Goal: Task Accomplishment & Management: Manage account settings

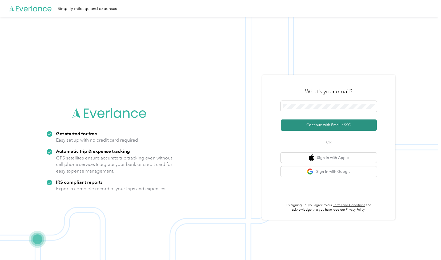
click at [336, 125] on button "Continue with Email / SSO" at bounding box center [329, 125] width 96 height 11
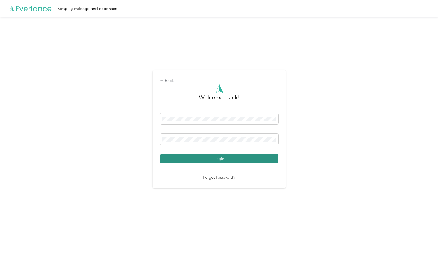
click at [222, 160] on button "Login" at bounding box center [219, 158] width 118 height 9
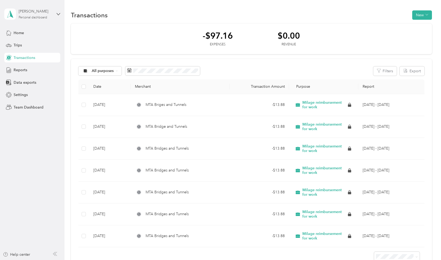
click at [47, 16] on div "Personal dashboard" at bounding box center [33, 17] width 29 height 3
click at [158, 27] on div "-$97.16 Expenses $0.00 Revenue" at bounding box center [251, 38] width 361 height 31
click at [29, 33] on div "Home" at bounding box center [32, 33] width 56 height 10
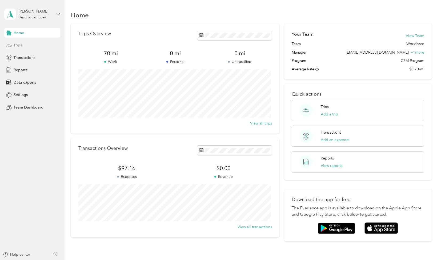
click at [32, 45] on div "Trips" at bounding box center [32, 46] width 56 height 10
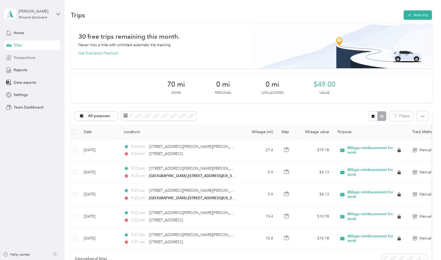
click at [34, 57] on span "Transactions" at bounding box center [25, 58] width 22 height 6
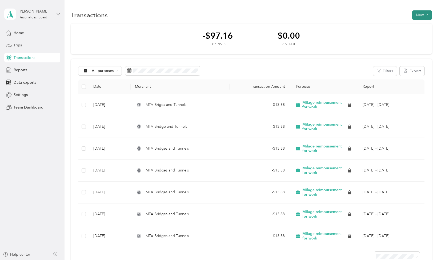
click at [419, 14] on button "New" at bounding box center [422, 14] width 20 height 9
click at [420, 25] on span "Expense" at bounding box center [419, 25] width 14 height 6
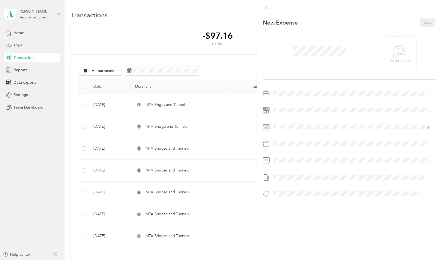
click at [174, 20] on div "This expense cannot be edited because it is either under review, approved, or p…" at bounding box center [220, 130] width 441 height 260
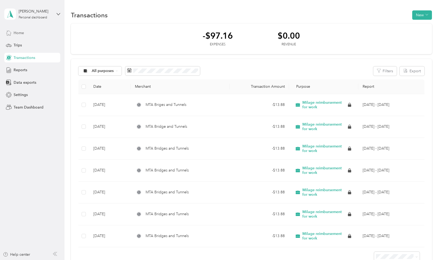
click at [35, 30] on div "Home" at bounding box center [32, 33] width 56 height 10
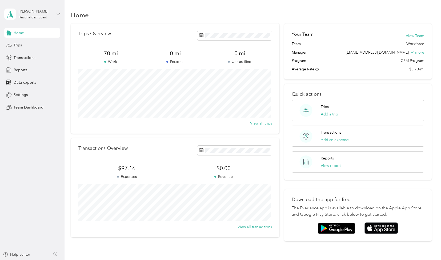
click at [55, 13] on div "[PERSON_NAME] Personal dashboard" at bounding box center [32, 14] width 56 height 19
click at [53, 43] on div "Team dashboard" at bounding box center [60, 43] width 105 height 9
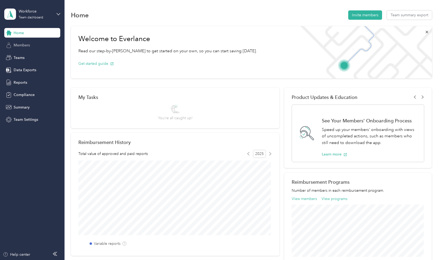
click at [22, 46] on span "Members" at bounding box center [22, 45] width 16 height 6
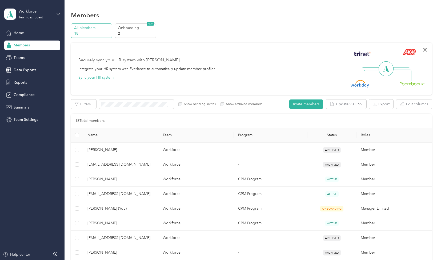
click at [53, 10] on div "Workforce Team dashboard" at bounding box center [32, 14] width 56 height 19
click at [40, 54] on div "Personal dashboard" at bounding box center [26, 56] width 34 height 6
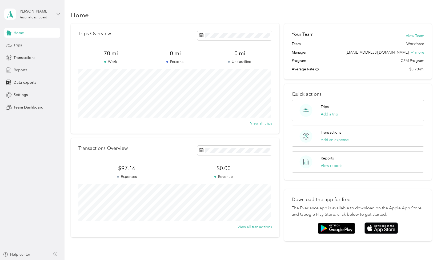
click at [28, 70] on div "Reports" at bounding box center [32, 70] width 56 height 10
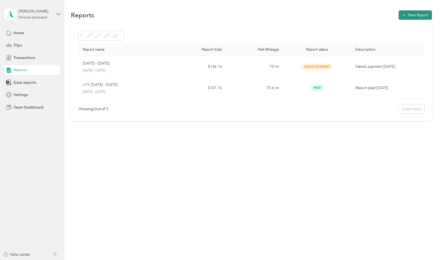
click at [422, 14] on button "New Report" at bounding box center [415, 14] width 33 height 9
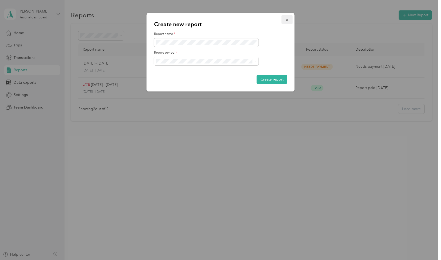
click at [289, 19] on icon "button" at bounding box center [287, 20] width 4 height 4
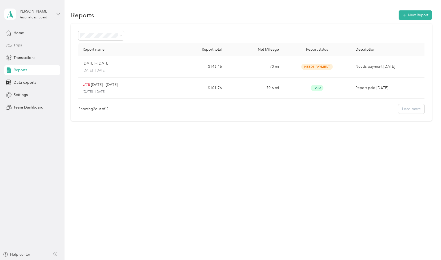
click at [22, 44] on div "Trips" at bounding box center [32, 46] width 56 height 10
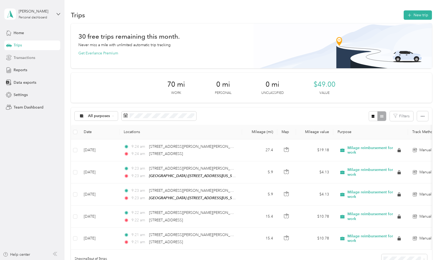
click at [39, 55] on div "Transactions" at bounding box center [32, 58] width 56 height 10
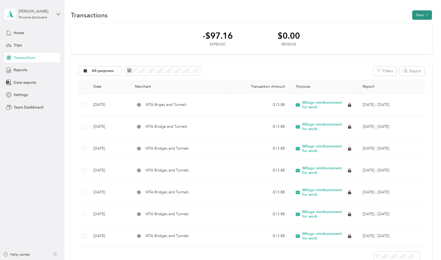
click at [416, 15] on button "New" at bounding box center [422, 14] width 20 height 9
click at [422, 24] on span "Expense" at bounding box center [419, 25] width 14 height 6
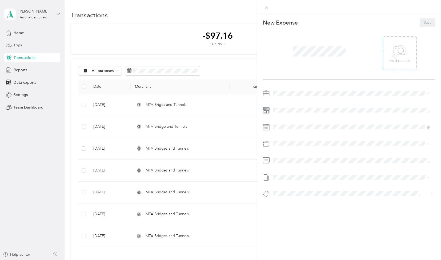
click at [399, 62] on p "Add receipt" at bounding box center [400, 61] width 20 height 6
drag, startPoint x: 308, startPoint y: 186, endPoint x: 300, endPoint y: 181, distance: 9.6
click at [308, 186] on ol "Category 5804 - Food 5808- Program Supplies 6108 - Local Travel 6301 - Special …" at bounding box center [352, 173] width 160 height 50
click at [310, 183] on span "6108 - Local Travel" at bounding box center [303, 183] width 31 height 5
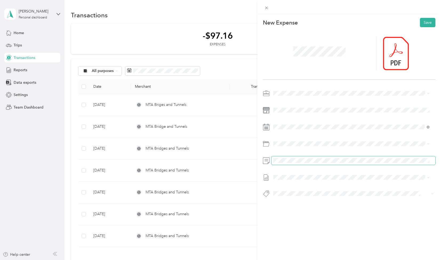
click at [301, 163] on span at bounding box center [354, 160] width 164 height 9
click at [301, 180] on span at bounding box center [354, 177] width 164 height 9
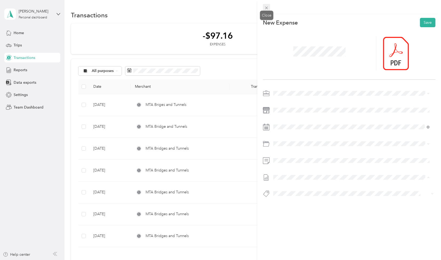
click at [267, 6] on icon at bounding box center [266, 8] width 5 height 5
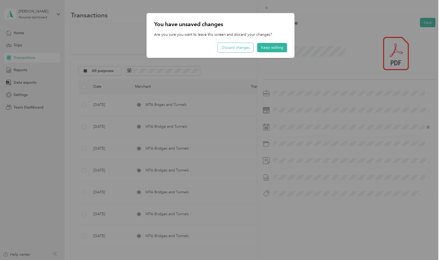
click at [240, 49] on button "Discard changes" at bounding box center [236, 47] width 36 height 9
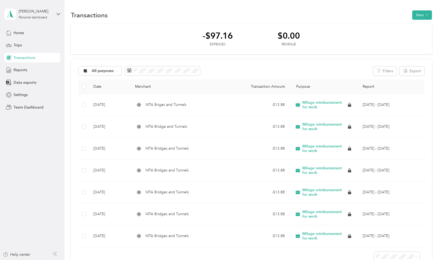
click at [28, 70] on div at bounding box center [220, 130] width 441 height 260
click at [22, 71] on span "Reports" at bounding box center [21, 70] width 14 height 6
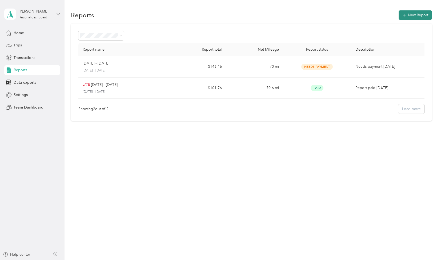
click at [421, 14] on button "New Report" at bounding box center [415, 14] width 33 height 9
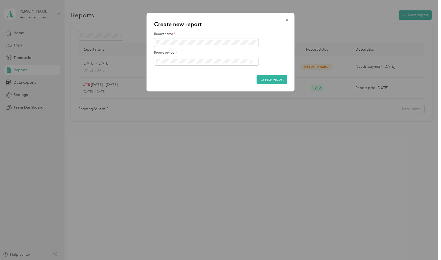
drag, startPoint x: 268, startPoint y: 27, endPoint x: 270, endPoint y: 50, distance: 22.3
click at [268, 28] on div "Create new report Report name * Report period * Create report" at bounding box center [221, 52] width 148 height 78
click at [256, 60] on icon at bounding box center [255, 61] width 2 height 2
click at [195, 82] on ol "[DATE] - [DATE] [DATE] - [DATE] [DATE] - [DATE] [DATE] - [DATE] [DATE] - [DATE]…" at bounding box center [206, 94] width 105 height 56
click at [253, 61] on span at bounding box center [255, 61] width 4 height 4
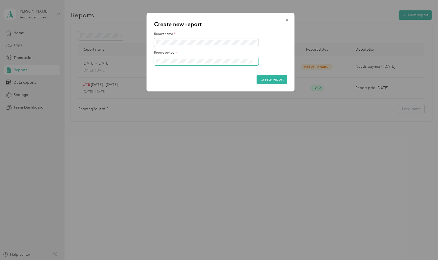
click at [257, 61] on span at bounding box center [206, 61] width 105 height 9
click at [253, 62] on span at bounding box center [255, 61] width 4 height 4
click at [198, 81] on li "[DATE] - [DATE]" at bounding box center [206, 79] width 105 height 9
click at [273, 78] on button "Create report" at bounding box center [272, 79] width 30 height 9
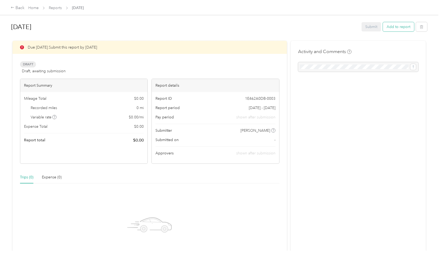
click at [398, 27] on button "Add to report" at bounding box center [398, 26] width 31 height 9
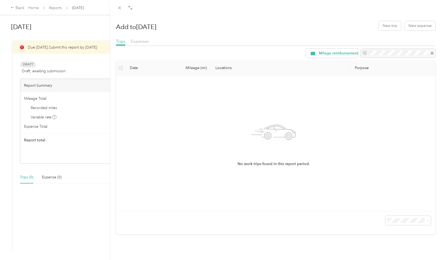
click at [347, 27] on div "Add to [DATE] New trip New expense" at bounding box center [276, 25] width 320 height 15
click at [423, 26] on button "New expense" at bounding box center [420, 25] width 31 height 9
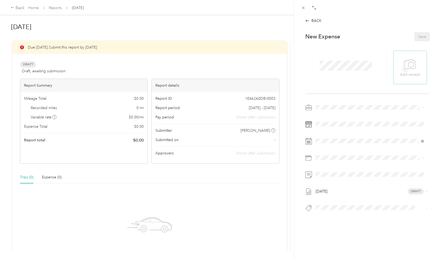
click at [411, 66] on icon at bounding box center [410, 64] width 12 height 15
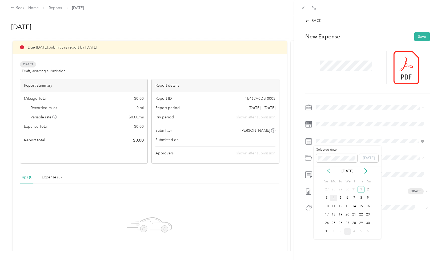
click at [336, 199] on div "4" at bounding box center [333, 198] width 7 height 7
click at [354, 198] on span "6108 - Local Travel" at bounding box center [345, 197] width 31 height 5
click at [348, 216] on span "622 - Advance And Earn" at bounding box center [339, 217] width 36 height 5
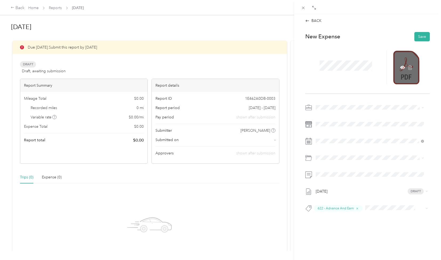
click at [409, 61] on div at bounding box center [406, 68] width 26 height 34
click at [413, 115] on div "[DATE] Draft 622 - Advance And Earn" at bounding box center [367, 159] width 125 height 113
click at [416, 35] on button "Save" at bounding box center [422, 36] width 15 height 9
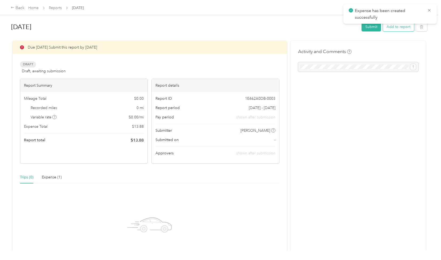
click at [398, 27] on button "Add to report" at bounding box center [398, 26] width 31 height 9
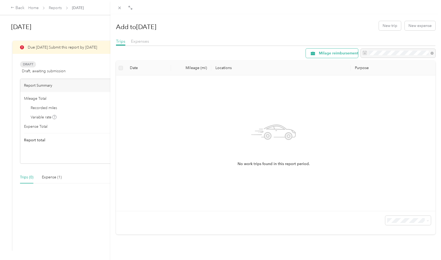
click at [342, 57] on div "Milage reimbursement for work" at bounding box center [332, 53] width 52 height 9
click at [334, 23] on div "Add to [DATE] New trip New expense" at bounding box center [276, 25] width 320 height 15
click at [418, 26] on button "New expense" at bounding box center [420, 25] width 31 height 9
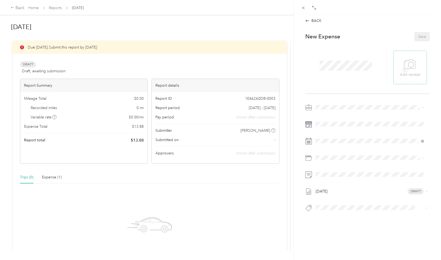
click at [410, 60] on icon at bounding box center [410, 64] width 12 height 15
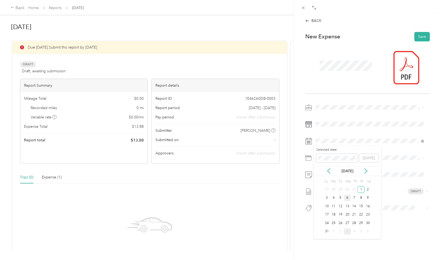
click at [347, 197] on div "6" at bounding box center [347, 198] width 7 height 7
click at [355, 198] on span "6108 - Local Travel" at bounding box center [345, 197] width 31 height 5
click at [351, 218] on span "622 - Advance And Earn" at bounding box center [339, 217] width 36 height 5
click at [416, 36] on button "Save" at bounding box center [422, 36] width 15 height 9
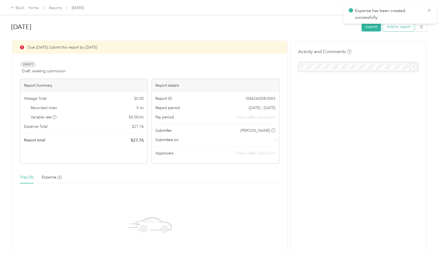
click at [402, 27] on button "Add to report" at bounding box center [398, 26] width 31 height 9
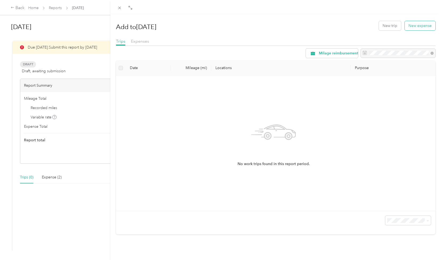
click at [409, 25] on button "New expense" at bounding box center [420, 25] width 31 height 9
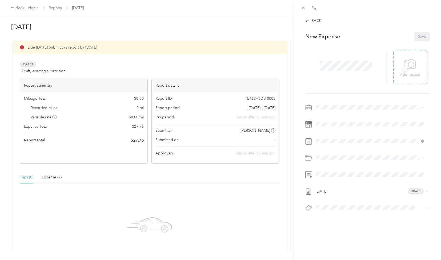
click at [405, 62] on icon at bounding box center [410, 64] width 12 height 15
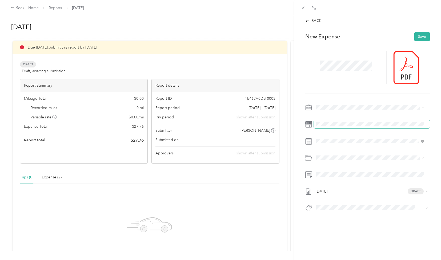
click at [351, 121] on span at bounding box center [372, 124] width 116 height 9
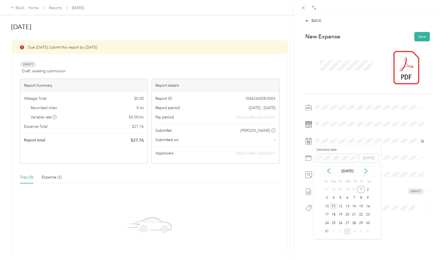
click at [333, 207] on div "11" at bounding box center [333, 206] width 7 height 7
click at [346, 198] on span "6108 - Local Travel" at bounding box center [345, 197] width 31 height 5
click at [416, 39] on button "Save" at bounding box center [422, 36] width 15 height 9
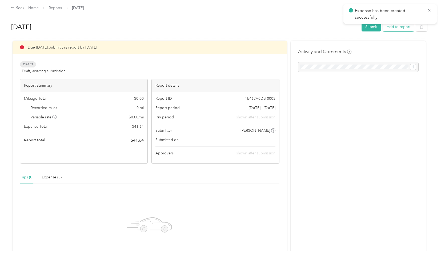
click at [405, 27] on button "Add to report" at bounding box center [398, 26] width 31 height 9
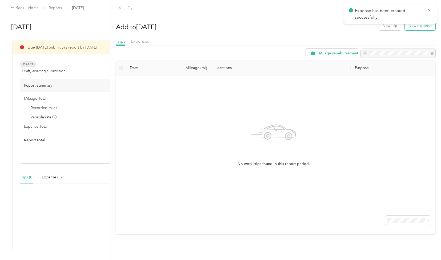
click at [417, 26] on button "New expense" at bounding box center [420, 25] width 31 height 9
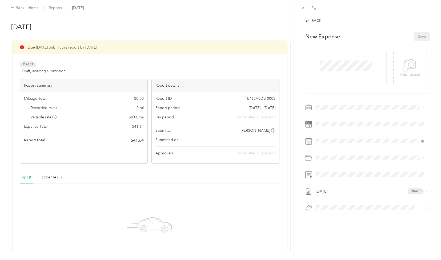
click at [424, 64] on div "+ Add receipt" at bounding box center [411, 68] width 37 height 34
click at [412, 64] on icon at bounding box center [410, 64] width 12 height 15
click at [353, 198] on span "6108 - Local Travel" at bounding box center [345, 197] width 31 height 5
click at [355, 220] on li "622 - Advance And Earn" at bounding box center [370, 217] width 112 height 10
click at [418, 37] on button "Save" at bounding box center [422, 36] width 15 height 9
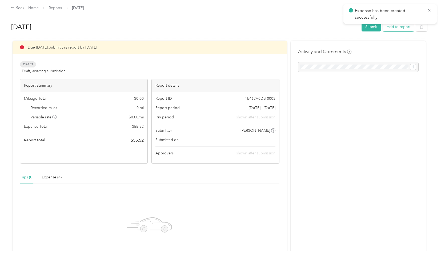
click at [404, 30] on button "Add to report" at bounding box center [398, 26] width 31 height 9
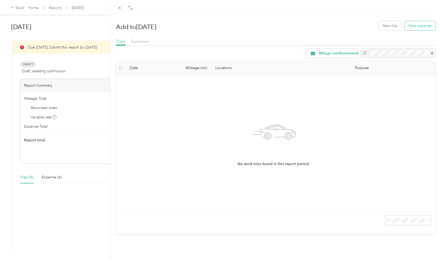
click at [417, 25] on button "New expense" at bounding box center [420, 25] width 31 height 9
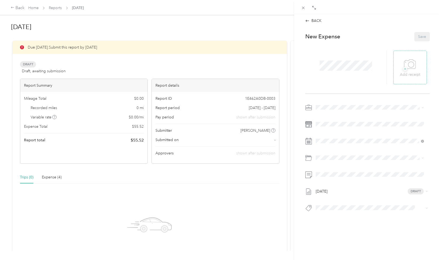
click at [412, 66] on icon at bounding box center [410, 64] width 12 height 15
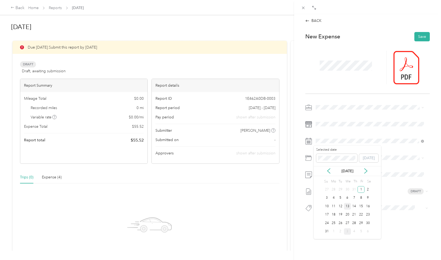
click at [347, 206] on div "13" at bounding box center [347, 206] width 7 height 7
click at [352, 198] on div "6108 - Local Travel" at bounding box center [376, 197] width 92 height 6
click at [345, 217] on span "622 - Advance And Earn" at bounding box center [339, 217] width 36 height 5
click at [415, 40] on button "Save" at bounding box center [422, 36] width 15 height 9
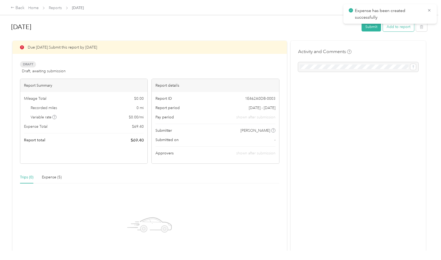
click at [405, 28] on button "Add to report" at bounding box center [398, 26] width 31 height 9
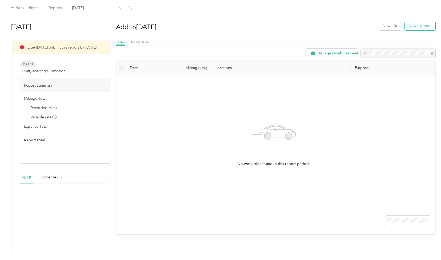
click at [413, 25] on button "New expense" at bounding box center [420, 25] width 31 height 9
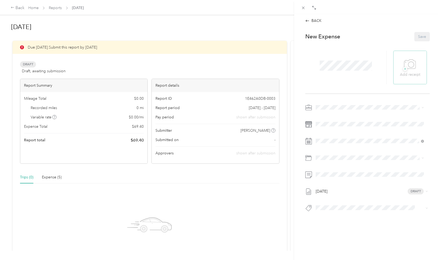
click at [409, 63] on icon at bounding box center [410, 64] width 12 height 15
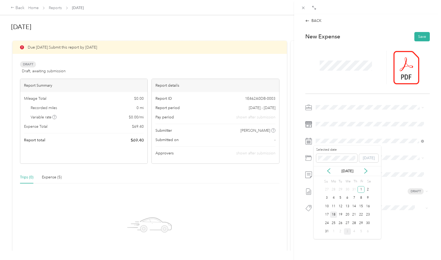
click at [335, 214] on div "18" at bounding box center [333, 215] width 7 height 7
click at [351, 197] on span "6108 - Local Travel" at bounding box center [345, 197] width 31 height 5
click at [384, 217] on div "622 - Advance And Earn" at bounding box center [370, 217] width 105 height 7
click at [418, 36] on button "Save" at bounding box center [422, 36] width 15 height 9
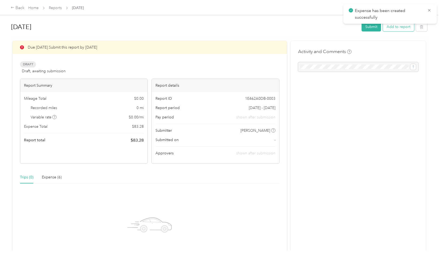
click at [401, 29] on button "Add to report" at bounding box center [398, 26] width 31 height 9
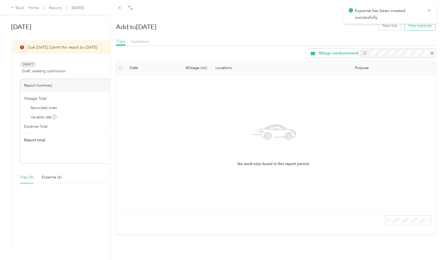
click at [407, 26] on button "New expense" at bounding box center [420, 25] width 31 height 9
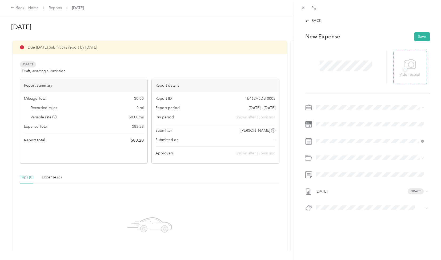
click at [406, 69] on icon at bounding box center [410, 64] width 12 height 15
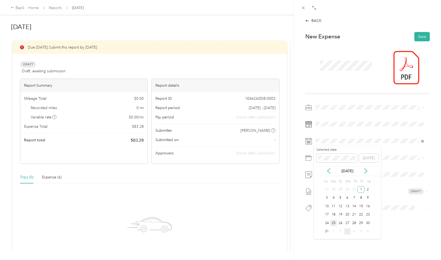
click at [334, 222] on div "25" at bounding box center [333, 223] width 7 height 7
click at [340, 155] on span at bounding box center [372, 158] width 116 height 9
click at [362, 198] on div "6108 - Local Travel" at bounding box center [376, 198] width 92 height 6
click at [357, 219] on li "622 - Advance And Earn" at bounding box center [370, 217] width 112 height 10
click at [421, 39] on button "Save" at bounding box center [422, 36] width 15 height 9
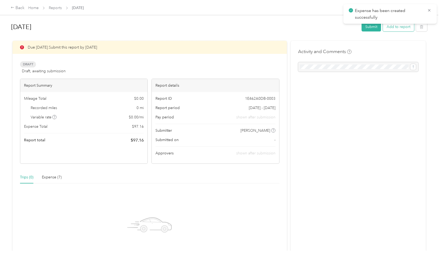
click at [403, 30] on button "Add to report" at bounding box center [398, 26] width 31 height 9
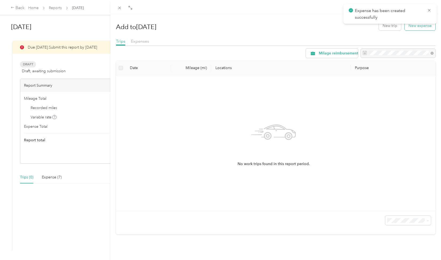
click at [410, 27] on button "New expense" at bounding box center [420, 25] width 31 height 9
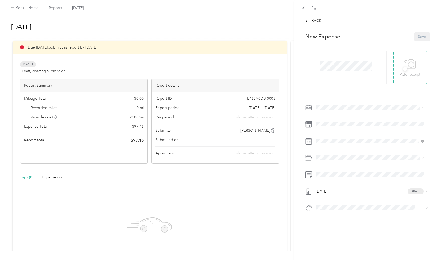
click at [416, 68] on div "+ Add receipt" at bounding box center [410, 67] width 20 height 21
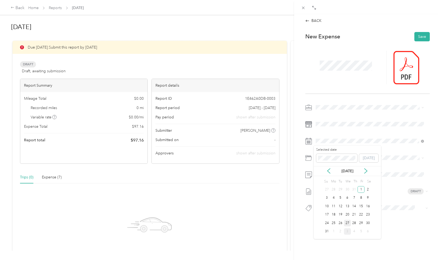
click at [348, 222] on div "27" at bounding box center [347, 223] width 7 height 7
click at [360, 198] on span "6108 - Local Travel" at bounding box center [345, 197] width 31 height 5
click at [419, 38] on button "Save" at bounding box center [422, 36] width 15 height 9
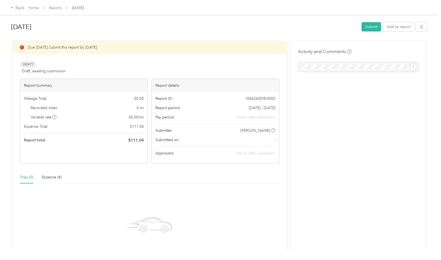
click at [266, 18] on div "[DATE] Submit Add to report Due [DATE]. Submit this report by [DATE] Draft Draf…" at bounding box center [219, 125] width 439 height 251
click at [402, 27] on button "Add to report" at bounding box center [398, 26] width 31 height 9
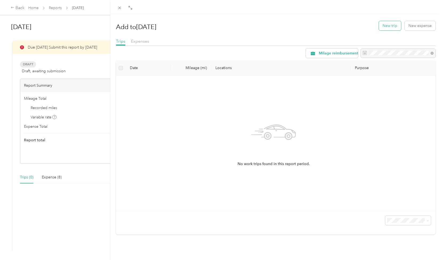
click at [384, 23] on button "New trip" at bounding box center [390, 25] width 22 height 9
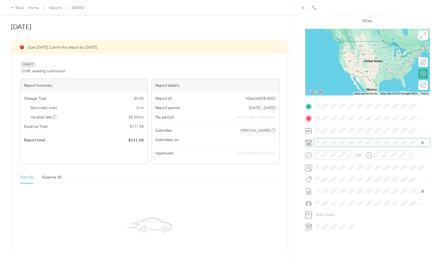
scroll to position [49, 0]
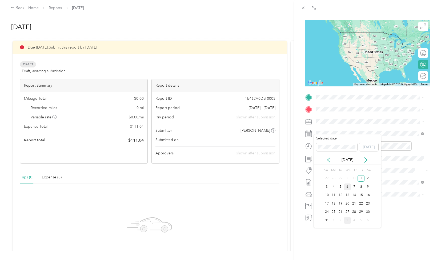
click at [346, 186] on div "6" at bounding box center [347, 187] width 7 height 7
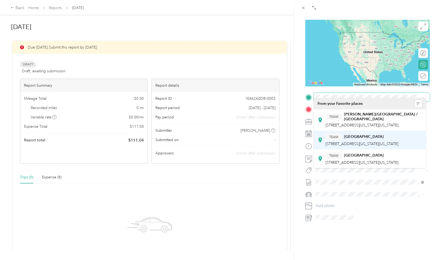
scroll to position [0, 0]
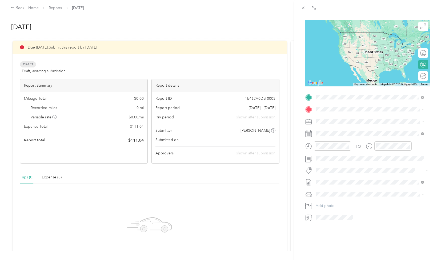
click at [359, 114] on span "[STREET_ADDRESS][PERSON_NAME][PERSON_NAME][US_STATE]" at bounding box center [374, 114] width 97 height 9
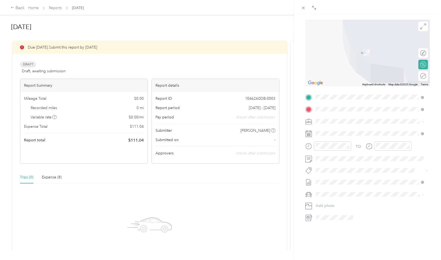
click at [348, 126] on span "[STREET_ADDRESS][US_STATE]" at bounding box center [352, 124] width 53 height 5
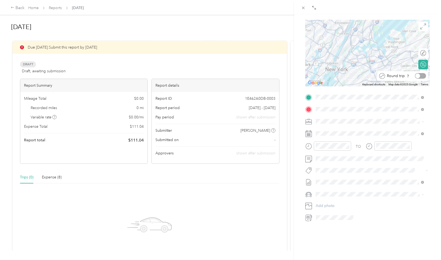
click at [419, 73] on div at bounding box center [420, 76] width 11 height 6
click at [373, 176] on div "622 - Advance And Earn" at bounding box center [370, 176] width 105 height 7
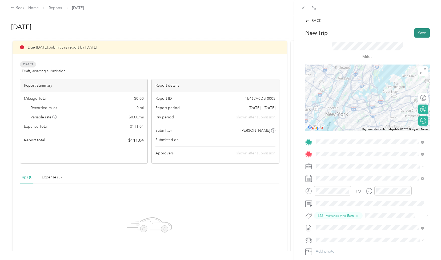
click at [422, 30] on button "Save" at bounding box center [422, 32] width 15 height 9
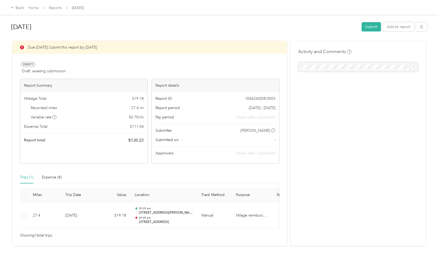
click at [373, 43] on div "Activity and Comments" at bounding box center [358, 143] width 135 height 205
click at [393, 27] on button "Add to report" at bounding box center [398, 26] width 31 height 9
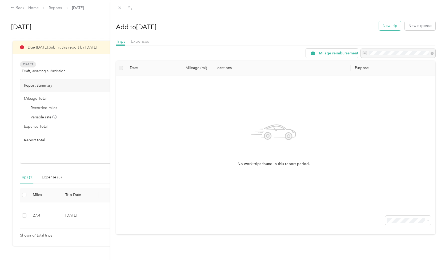
click at [388, 23] on button "New trip" at bounding box center [390, 25] width 22 height 9
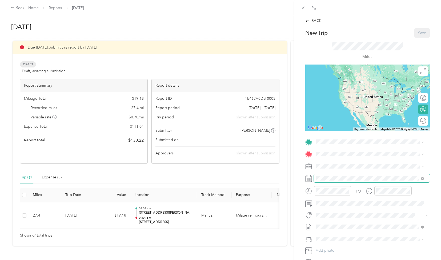
click at [345, 175] on span at bounding box center [372, 178] width 116 height 9
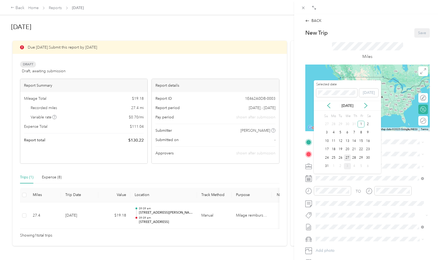
click at [349, 158] on div "27" at bounding box center [347, 157] width 7 height 7
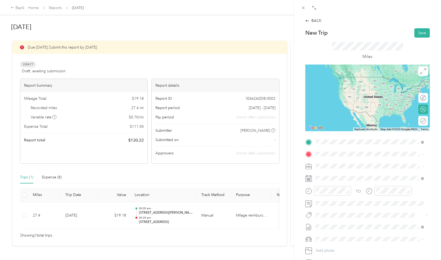
click at [348, 162] on span "[STREET_ADDRESS][PERSON_NAME][PERSON_NAME][US_STATE]" at bounding box center [374, 163] width 97 height 9
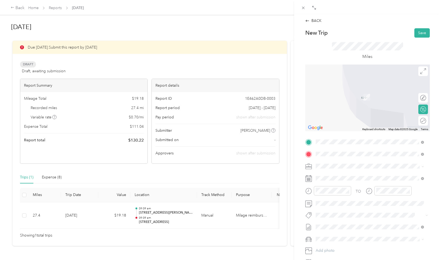
drag, startPoint x: 359, startPoint y: 178, endPoint x: 407, endPoint y: 149, distance: 56.6
click at [359, 176] on span "[STREET_ADDRESS][US_STATE]" at bounding box center [352, 173] width 53 height 5
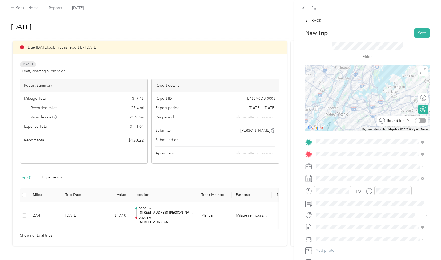
click at [419, 121] on div at bounding box center [420, 121] width 11 height 6
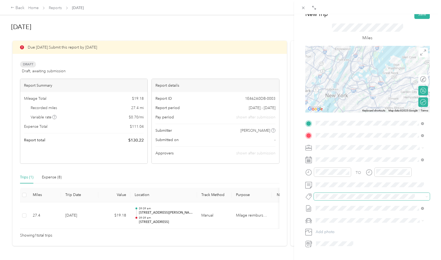
scroll to position [27, 0]
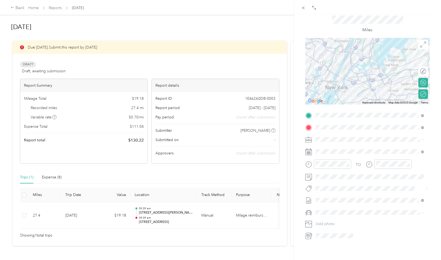
click at [353, 198] on span "622 - Advance And Earn" at bounding box center [339, 198] width 36 height 5
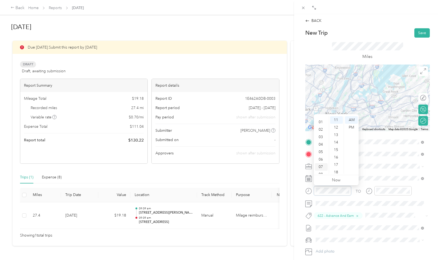
scroll to position [32, 0]
click at [323, 148] on div "08" at bounding box center [321, 147] width 13 height 7
click at [432, 195] on div "BACK New Trip Save This trip cannot be edited because it is either under review…" at bounding box center [367, 144] width 147 height 260
click at [419, 32] on button "Save" at bounding box center [422, 32] width 15 height 9
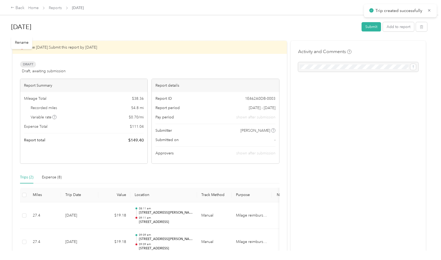
click at [326, 22] on h1 "[DATE]" at bounding box center [184, 27] width 347 height 13
click at [355, 9] on div "Back Home Reports [DATE]" at bounding box center [220, 7] width 441 height 15
click at [372, 28] on button "Submit" at bounding box center [371, 26] width 19 height 9
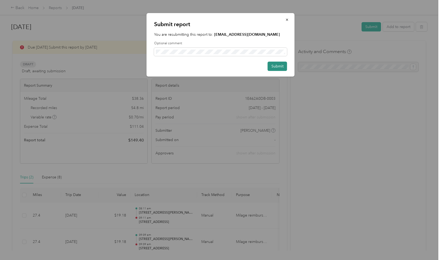
click at [279, 66] on button "Submit" at bounding box center [277, 66] width 19 height 9
